Goal: Find specific page/section: Find specific page/section

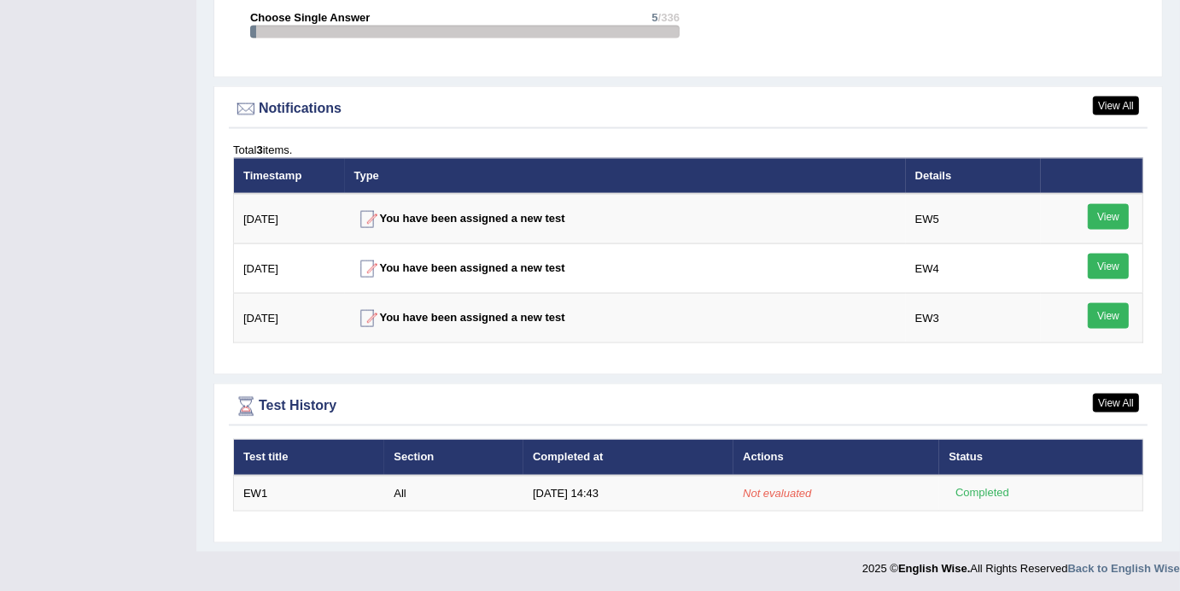
scroll to position [2006, 0]
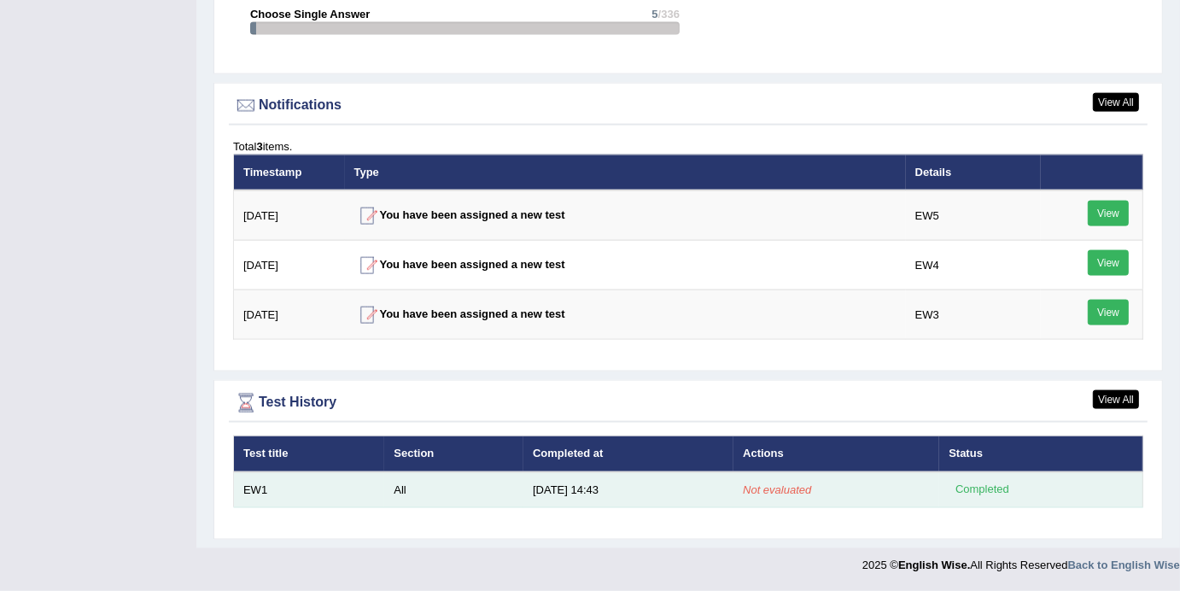
click at [979, 492] on div "Completed" at bounding box center [981, 490] width 67 height 18
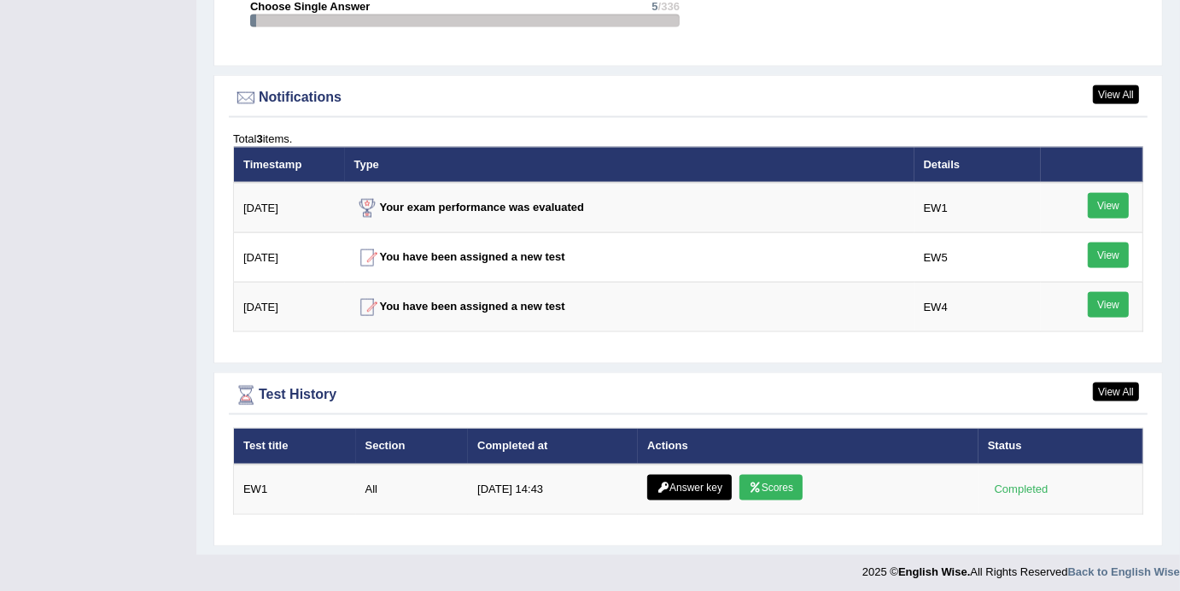
scroll to position [2019, 0]
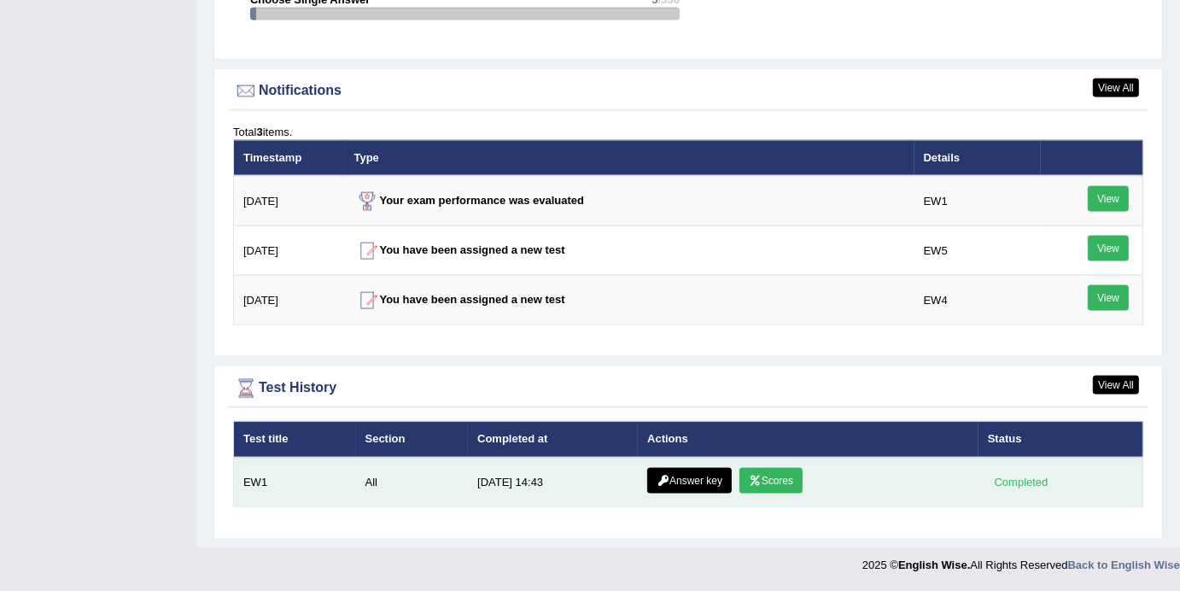
click at [782, 481] on link "Scores" at bounding box center [770, 481] width 63 height 26
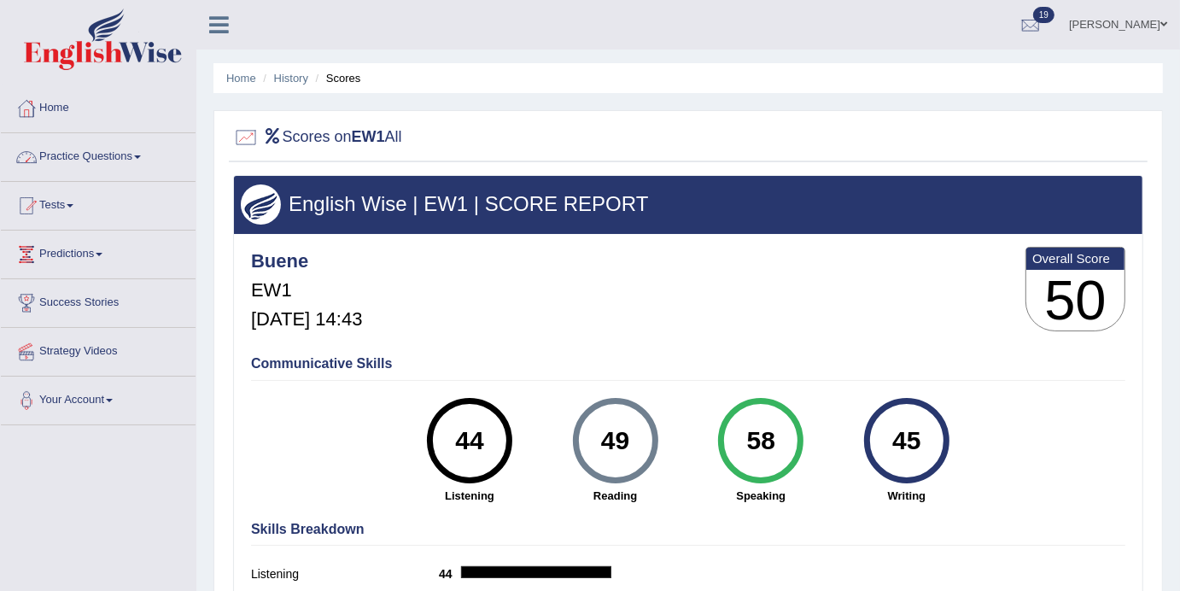
click at [150, 156] on link "Practice Questions" at bounding box center [98, 154] width 195 height 43
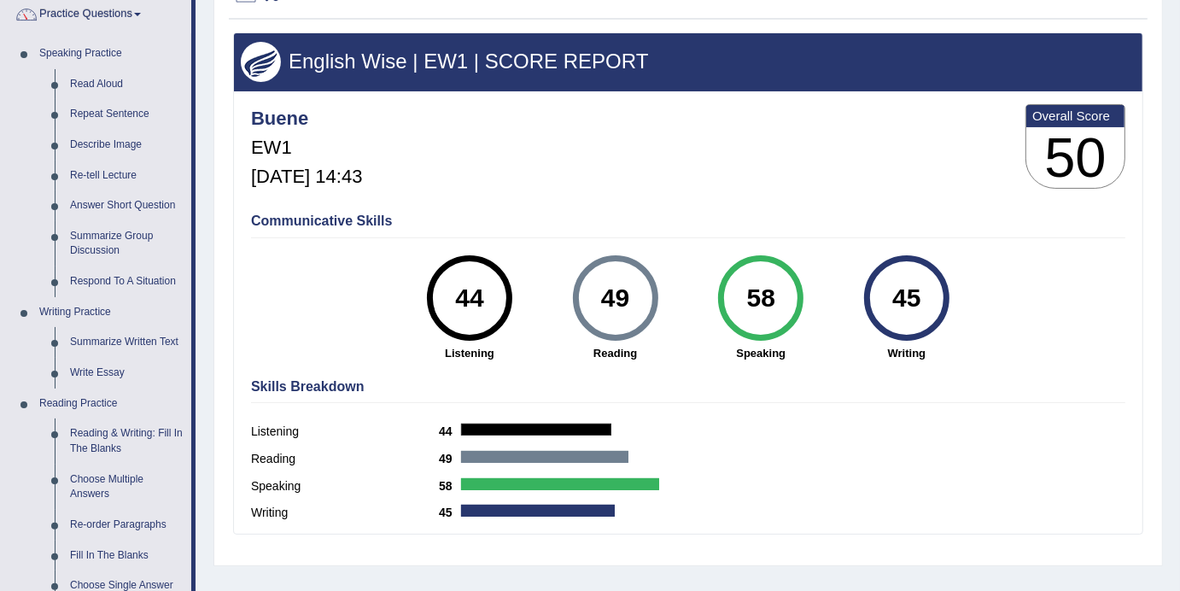
scroll to position [139, 0]
